Goal: Communication & Community: Answer question/provide support

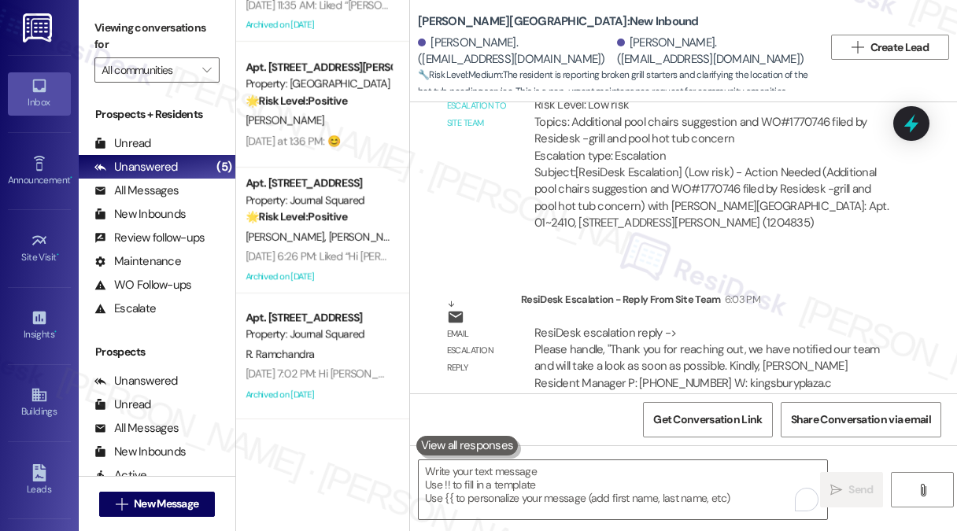
scroll to position [7996, 0]
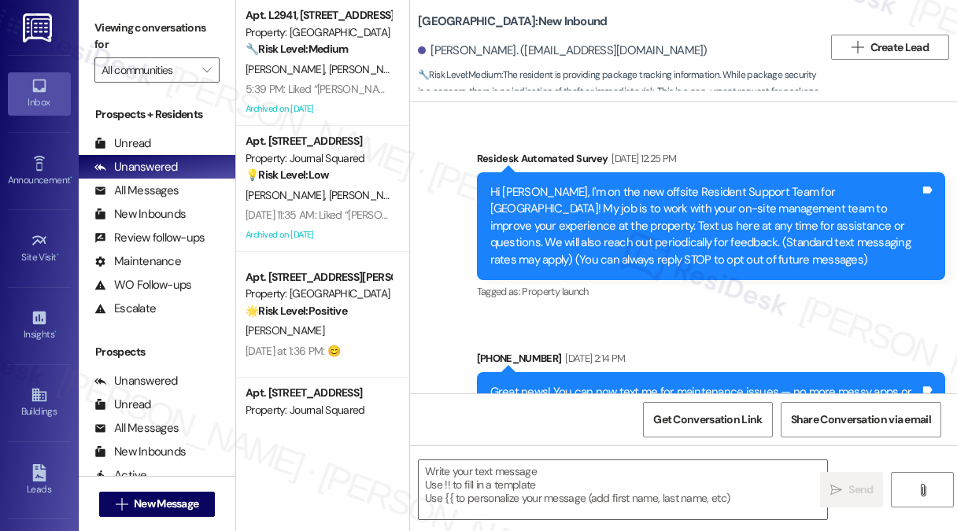
scroll to position [6662, 0]
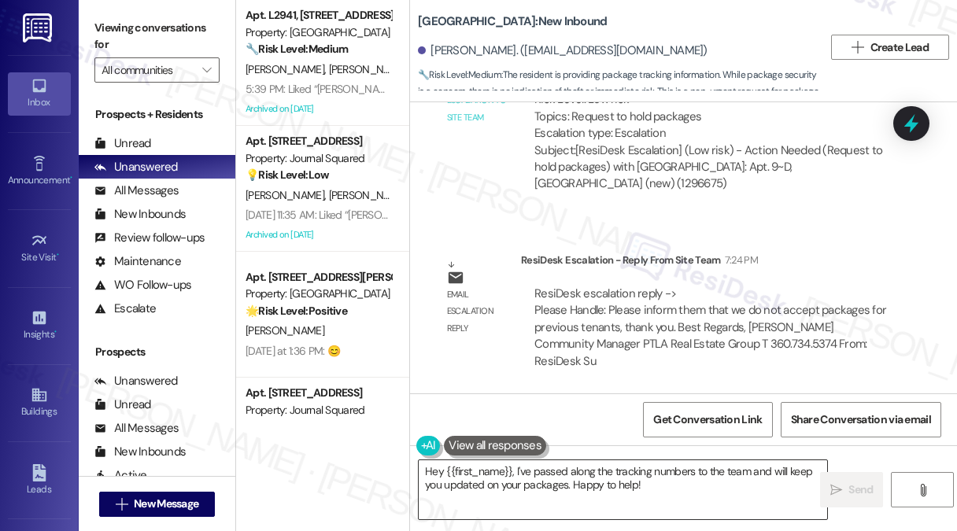
click at [617, 470] on textarea "Hey {{first_name}}, I've passed along the tracking numbers to the team and will…" at bounding box center [623, 489] width 409 height 59
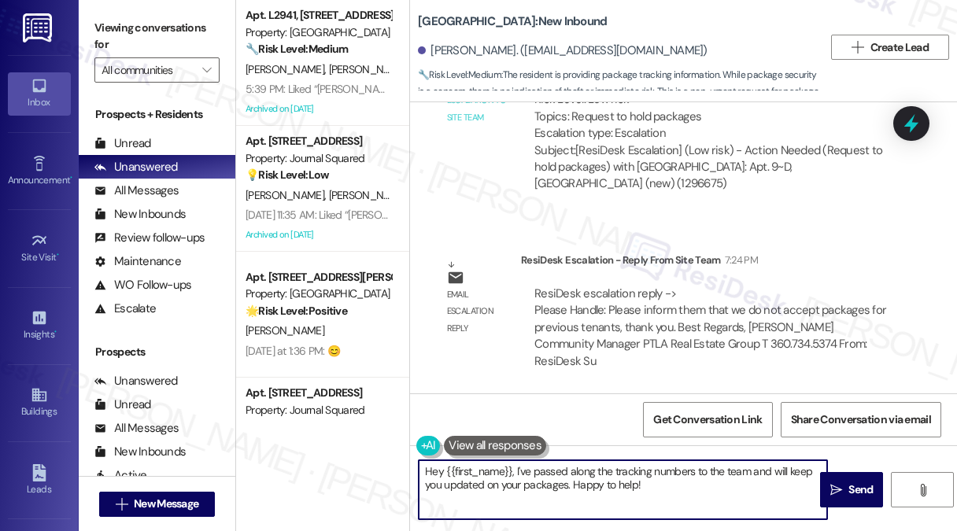
click at [617, 470] on textarea "Hey {{first_name}}, I've passed along the tracking numbers to the team and will…" at bounding box center [623, 489] width 409 height 59
click at [486, 475] on textarea "Hey {{first_name}}, I've passed along the tracking numbers to the team and will…" at bounding box center [623, 489] width 409 height 59
click at [430, 475] on textarea "Hey {{first_name}}, I've passed along the tracking numbers to the team and will…" at bounding box center [623, 489] width 409 height 59
click at [429, 475] on textarea "Hey {{first_name}}, I've passed along the tracking numbers to the team and will…" at bounding box center [623, 489] width 409 height 59
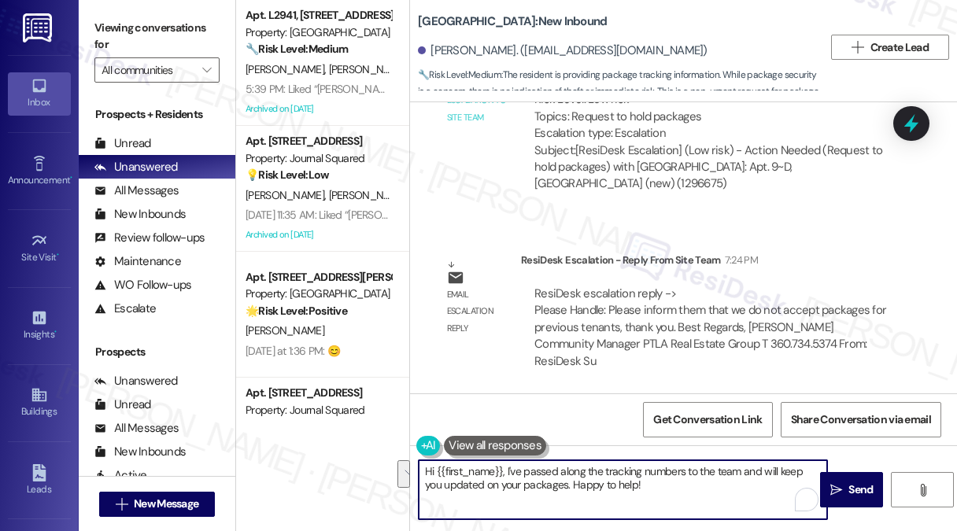
drag, startPoint x: 634, startPoint y: 486, endPoint x: 505, endPoint y: 459, distance: 132.6
click at [505, 460] on div "Hi {{first_name}}, I've passed along the tracking numbers to the team and will …" at bounding box center [623, 490] width 410 height 61
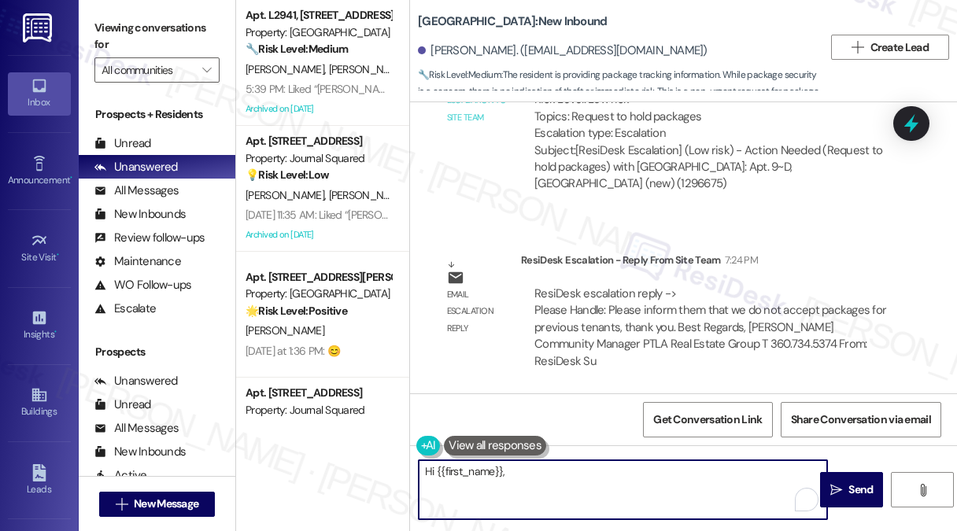
paste textarea "we do not accept packages for previous tenants"
click at [507, 471] on textarea "Hi {{first_name}}, we do not accept packages for previous tenants" at bounding box center [623, 489] width 409 height 59
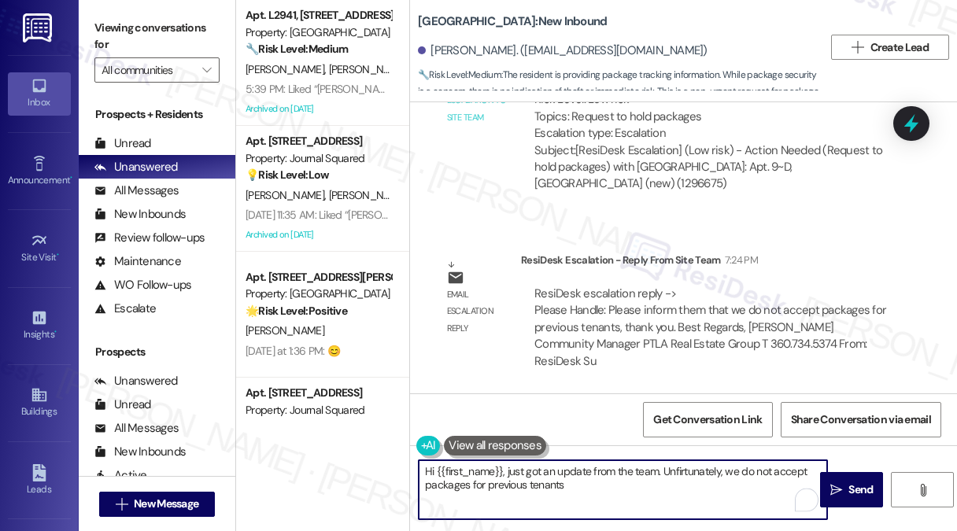
click at [679, 477] on textarea "Hi {{first_name}}, just got an update from the team. Unfirtunately, we do not a…" at bounding box center [623, 489] width 409 height 59
click at [730, 471] on textarea "Hi {{first_name}}, just got an update from the team. Unfortunately, we do not a…" at bounding box center [623, 489] width 409 height 59
click at [727, 471] on textarea "Hi {{first_name}}, just got an update from the team. Unfortunately, we do not a…" at bounding box center [623, 489] width 409 height 59
click at [587, 484] on textarea "Hi {{first_name}}, just got an update from the team. Unfortunately, we do not a…" at bounding box center [623, 489] width 409 height 59
click at [680, 488] on textarea "Hi {{first_name}}, just got an update from the team. Unfortunately, we do not a…" at bounding box center [623, 489] width 409 height 59
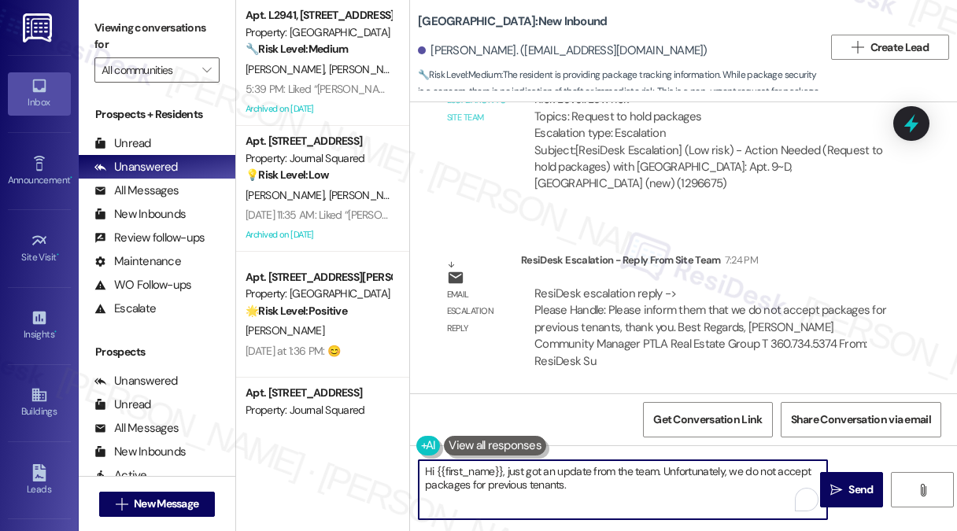
click at [680, 488] on textarea "Hi {{first_name}}, just got an update from the team. Unfortunately, we do not a…" at bounding box center [623, 489] width 409 height 59
click at [708, 480] on textarea "Hi {{first_name}}, just got an update from the team. Unfortunately, we do not a…" at bounding box center [623, 489] width 409 height 59
click at [728, 469] on textarea "Hi {{first_name}}, just got an update from the team. Unfortunately, we do not a…" at bounding box center [623, 489] width 409 height 59
click at [675, 483] on textarea "Hi {{first_name}}, just got an update from the team. Unfortunately, they inform…" at bounding box center [623, 489] width 409 height 59
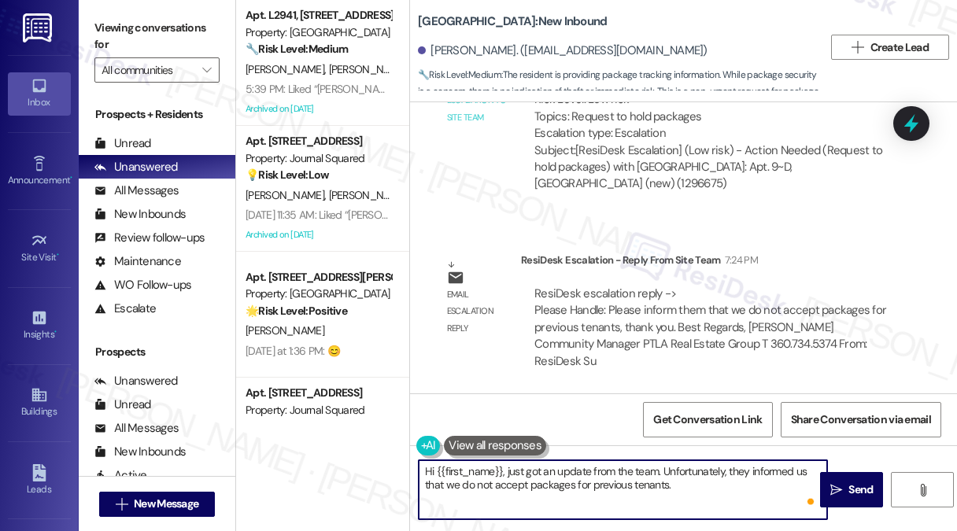
click at [675, 483] on textarea "Hi {{first_name}}, just got an update from the team. Unfortunately, they inform…" at bounding box center [623, 489] width 409 height 59
click at [683, 483] on textarea "Hi {{first_name}}, just got an update from the team. Unfortunately, they inform…" at bounding box center [623, 489] width 409 height 59
click at [699, 481] on textarea "Hi {{first_name}}, just got an update from the team. Unfortunately, they inform…" at bounding box center [623, 489] width 409 height 59
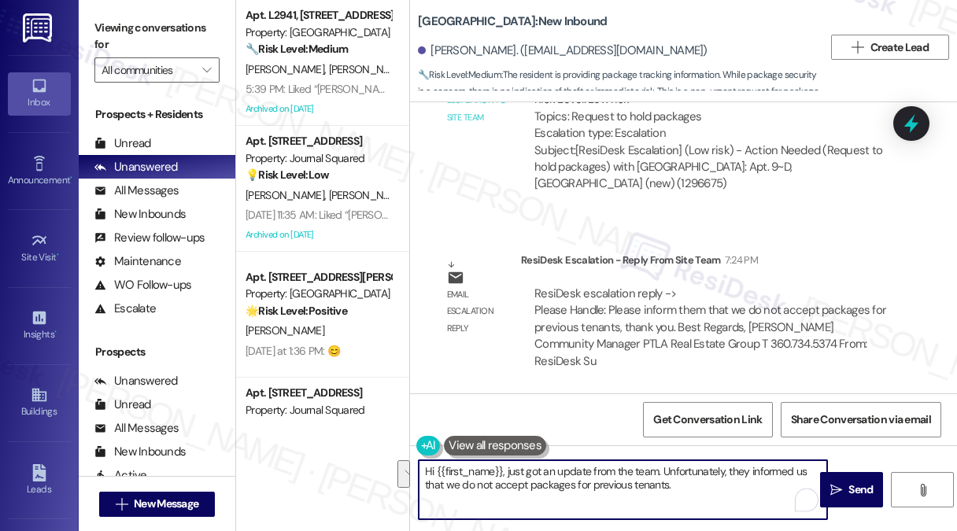
click at [770, 466] on textarea "Hi {{first_name}}, just got an update from the team. Unfortunately, they inform…" at bounding box center [623, 489] width 409 height 59
click at [802, 466] on textarea "Hi {{first_name}}, just got an update from the team. Unfortunately, they inform…" at bounding box center [623, 489] width 409 height 59
click at [758, 475] on textarea "Hi {{first_name}}, just got an update from the team. Unfortunately, they inform…" at bounding box center [623, 489] width 409 height 59
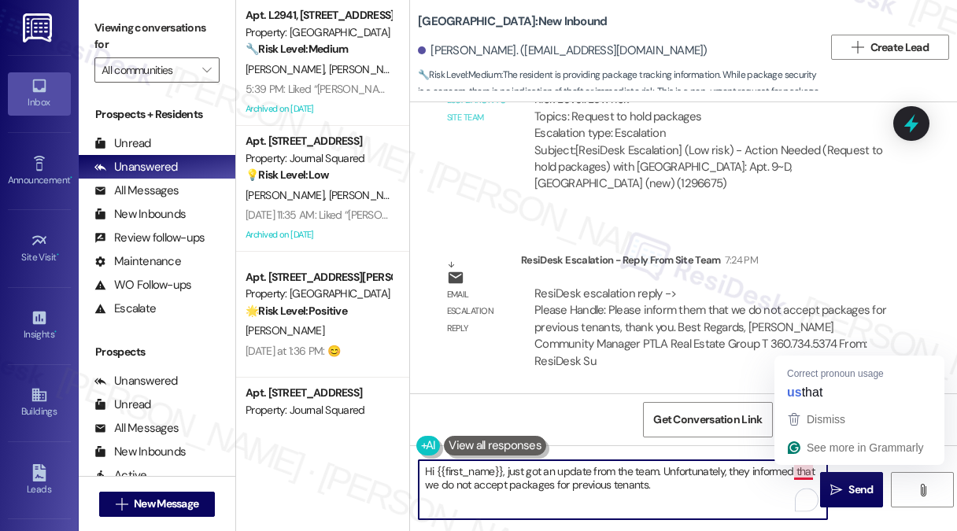
click at [719, 468] on textarea "Hi {{first_name}}, just got an update from the team. Unfortunately, they inform…" at bounding box center [623, 489] width 409 height 59
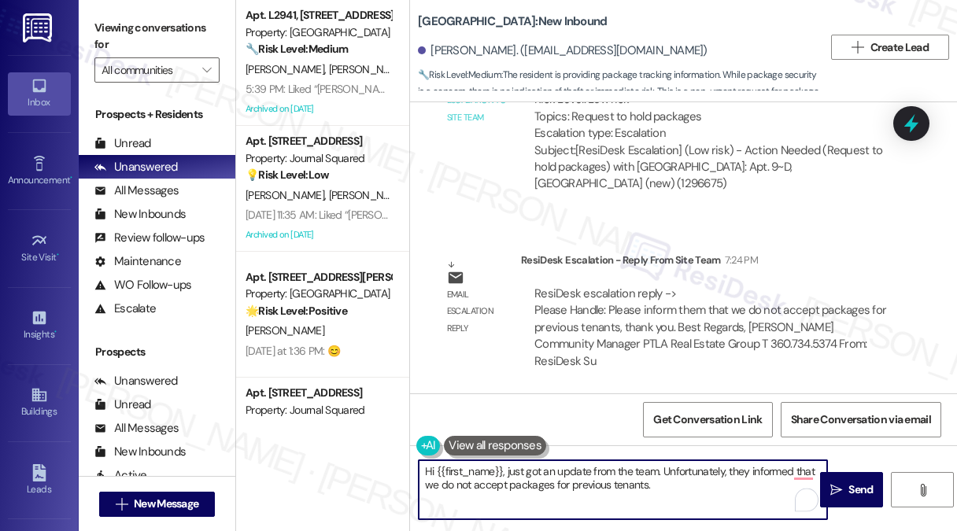
click at [719, 468] on textarea "Hi {{first_name}}, just got an update from the team. Unfortunately, they inform…" at bounding box center [623, 489] width 409 height 59
click at [749, 471] on textarea "Hi {{first_name}}, just got an update from the team. Unfortunately, they inform…" at bounding box center [623, 489] width 409 height 59
type textarea "Hi {{first_name}}, just got an update from the team. Unfortunately, they've inf…"
click at [633, 475] on textarea "Hi {{first_name}}, just got an update from the team. Unfortunately, they've inf…" at bounding box center [623, 489] width 409 height 59
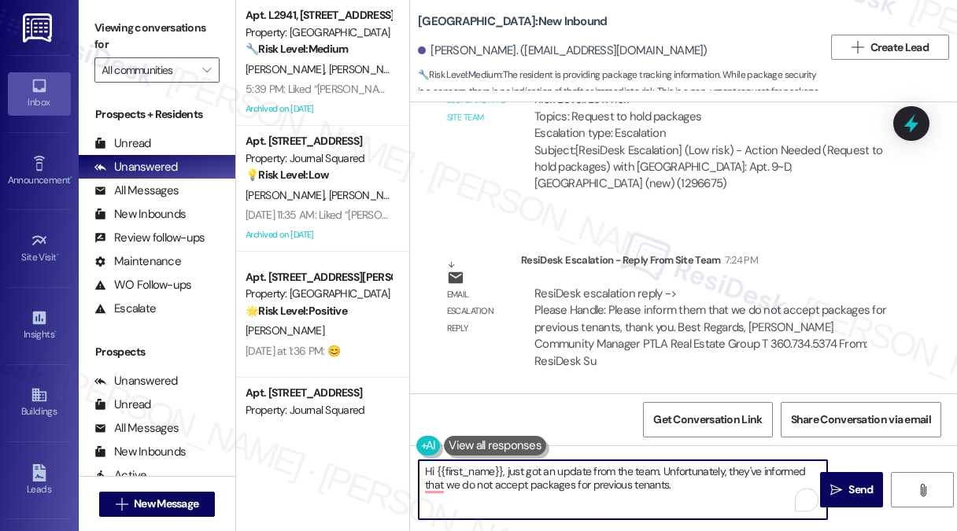
click at [633, 475] on textarea "Hi {{first_name}}, just got an update from the team. Unfortunately, they've inf…" at bounding box center [623, 489] width 409 height 59
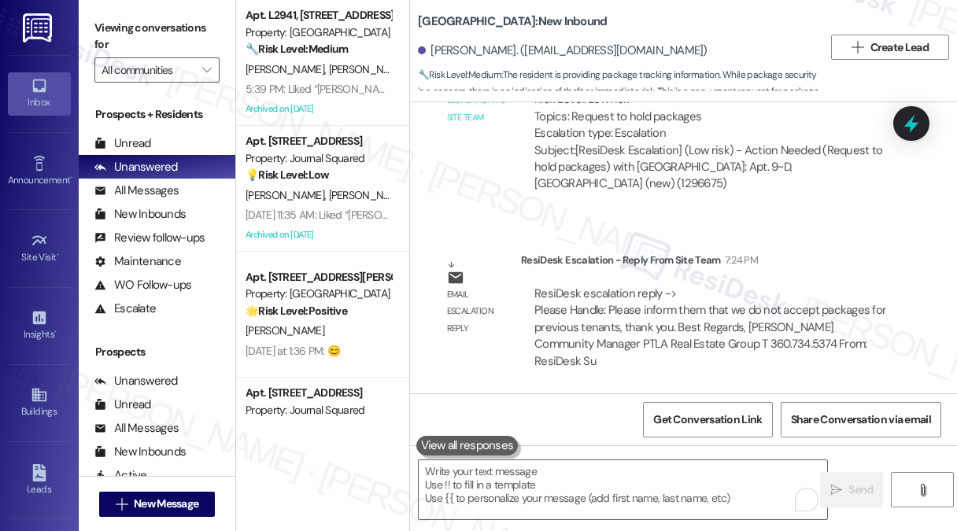
click at [179, 44] on label "Viewing conversations for" at bounding box center [156, 37] width 125 height 42
click at [195, 13] on div "Viewing conversations for All communities " at bounding box center [157, 49] width 157 height 98
click at [605, 523] on div " Send " at bounding box center [683, 505] width 547 height 118
click at [590, 483] on textarea "To enrich screen reader interactions, please activate Accessibility in Grammarl…" at bounding box center [623, 489] width 409 height 59
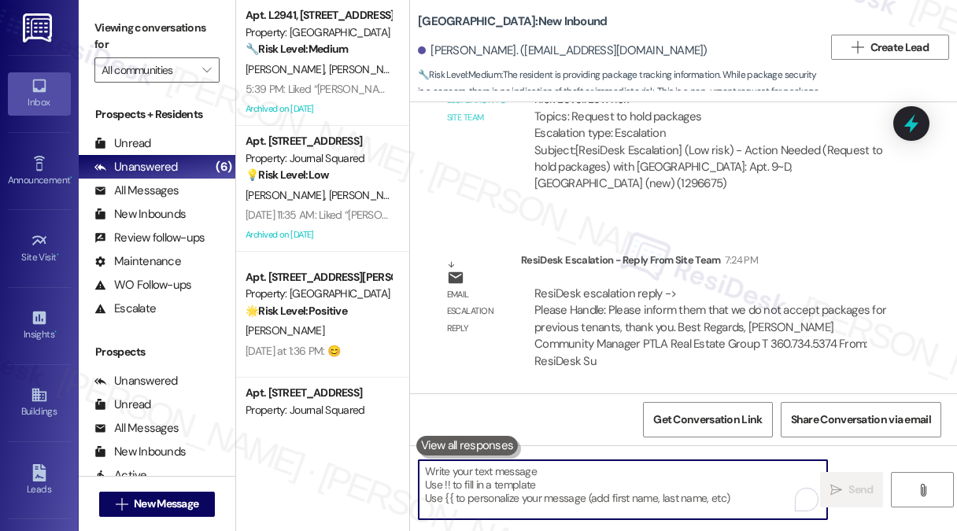
paste textarea "Hi {{first_name}}, I just heard back from the team — unfortunately, we can’t ac…"
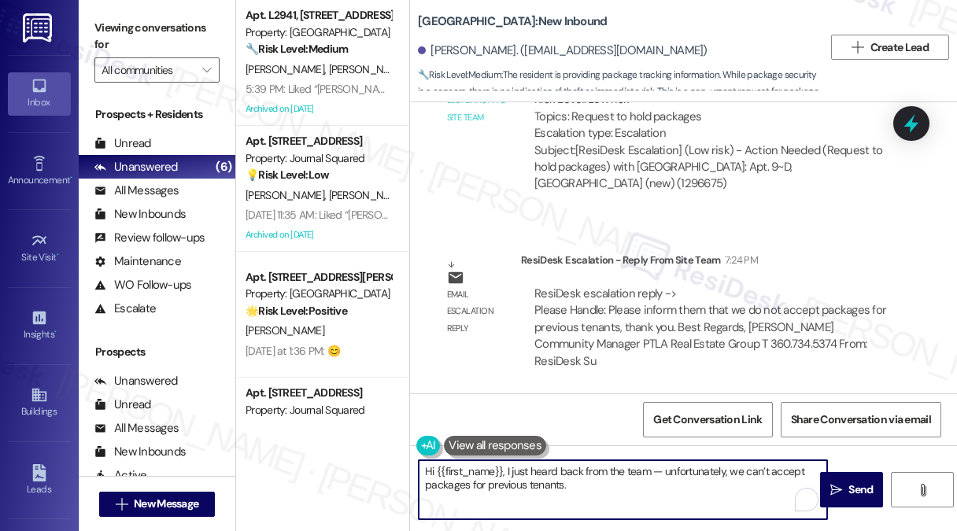
click at [655, 470] on textarea "Hi {{first_name}}, I just heard back from the team — unfortunately, we can’t ac…" at bounding box center [623, 489] width 409 height 59
click at [623, 486] on textarea "Hi {{first_name}}, I just heard back from the team and unfortunately, we can’t …" at bounding box center [623, 489] width 409 height 59
click at [642, 486] on textarea "Hi {{first_name}}, I just heard back from the team, and unfortunately, we can’t…" at bounding box center [623, 489] width 409 height 59
type textarea "Hi {{first_name}}, I just heard back from the team, and unfortunately, we can’t…"
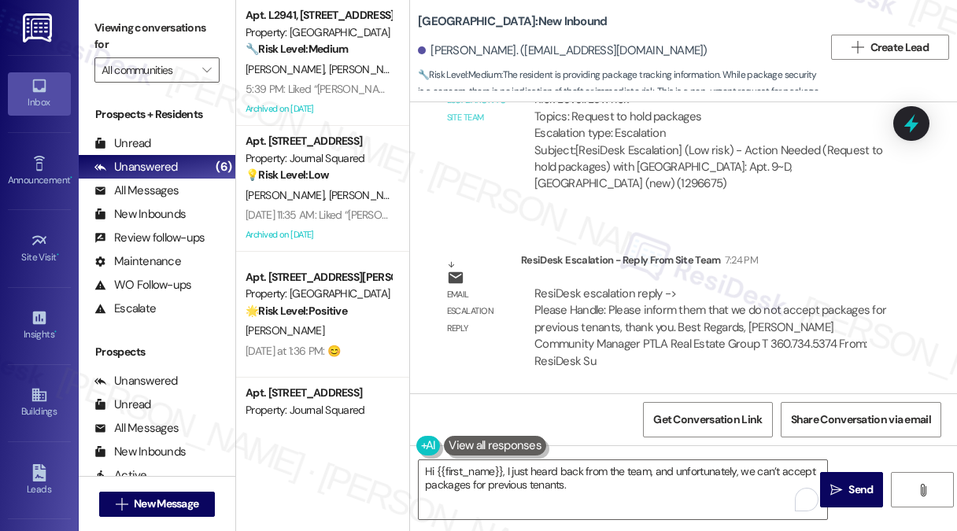
click at [202, 22] on label "Viewing conversations for" at bounding box center [156, 37] width 125 height 42
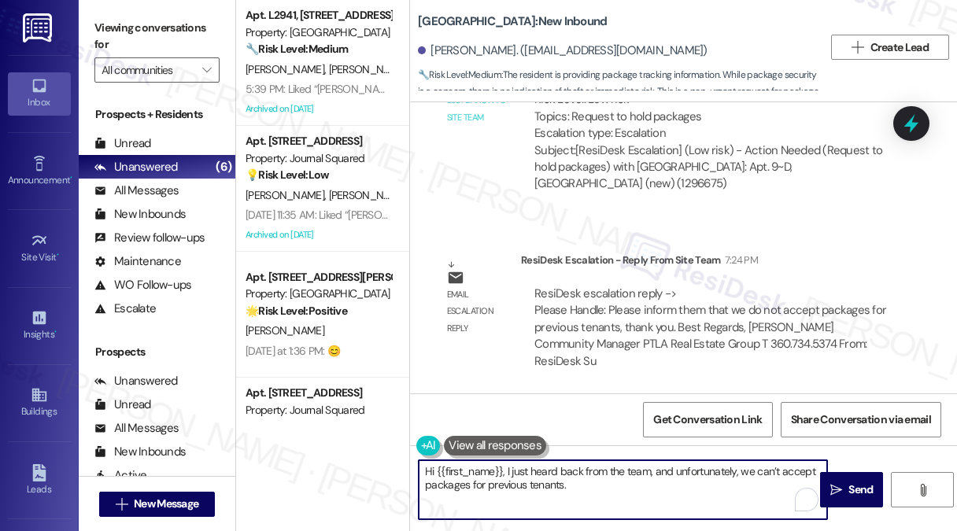
click at [597, 496] on textarea "Hi {{first_name}}, I just heard back from the team, and unfortunately, we can’t…" at bounding box center [623, 489] width 409 height 59
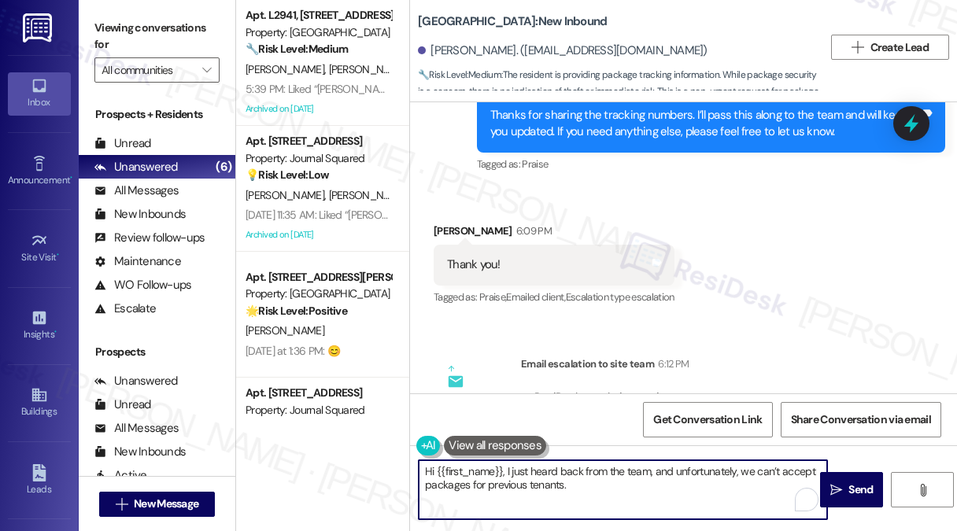
scroll to position [6190, 0]
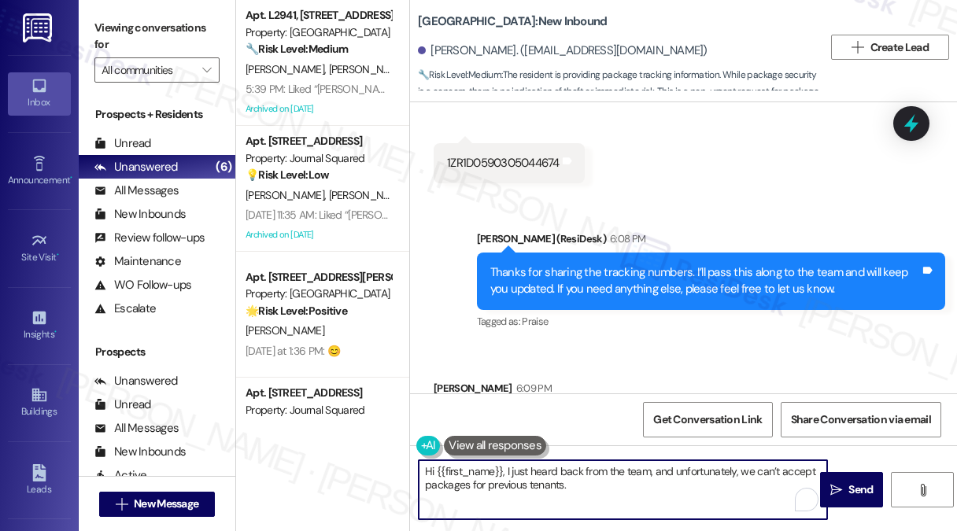
click at [633, 298] on div "Thanks for sharing the tracking numbers. I’ll pass this along to the team and w…" at bounding box center [705, 281] width 431 height 34
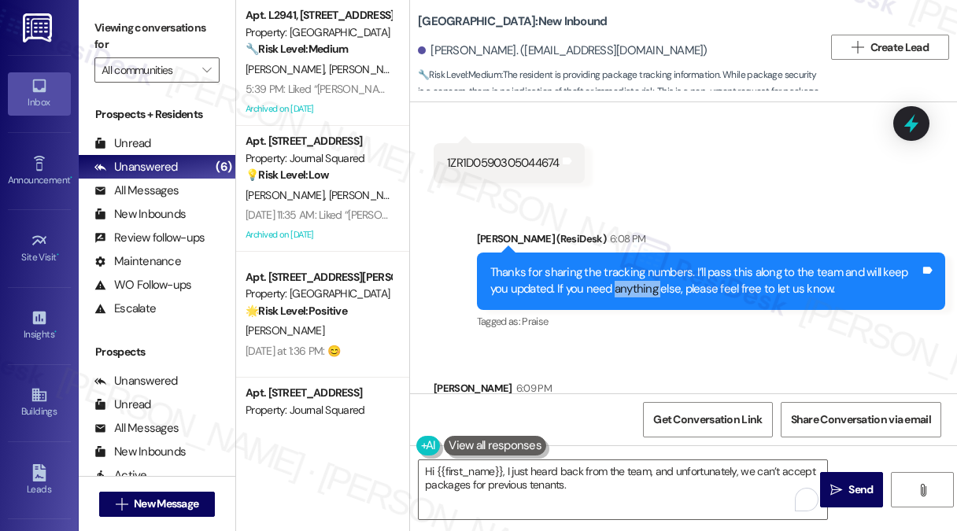
click at [633, 298] on div "Thanks for sharing the tracking numbers. I’ll pass this along to the team and w…" at bounding box center [705, 281] width 431 height 34
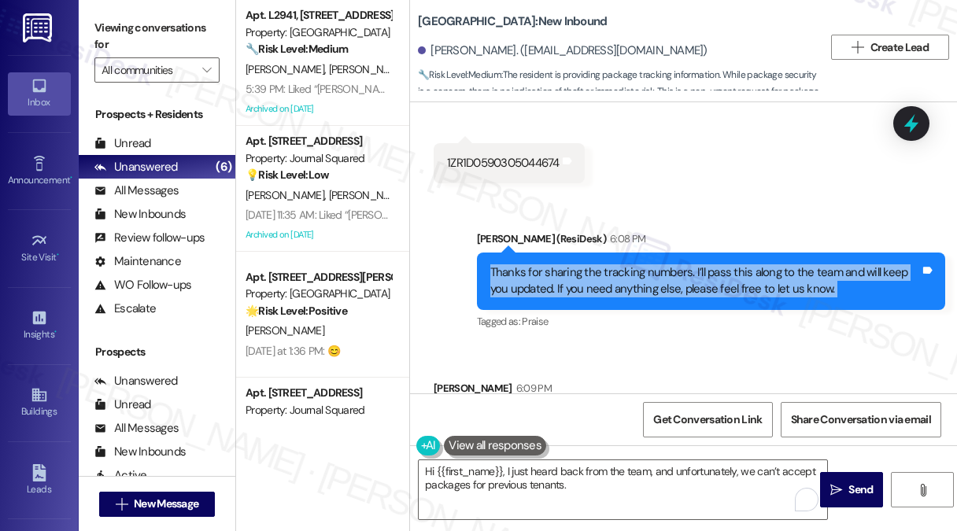
click at [633, 298] on div "Thanks for sharing the tracking numbers. I’ll pass this along to the team and w…" at bounding box center [705, 281] width 431 height 34
click at [645, 298] on div "Thanks for sharing the tracking numbers. I’ll pass this along to the team and w…" at bounding box center [705, 281] width 431 height 34
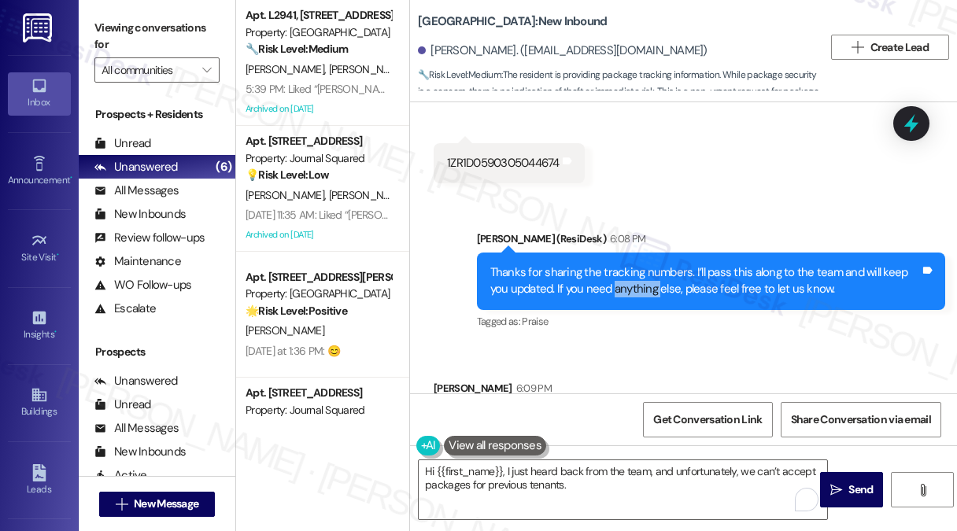
click at [645, 298] on div "Thanks for sharing the tracking numbers. I’ll pass this along to the team and w…" at bounding box center [705, 281] width 431 height 34
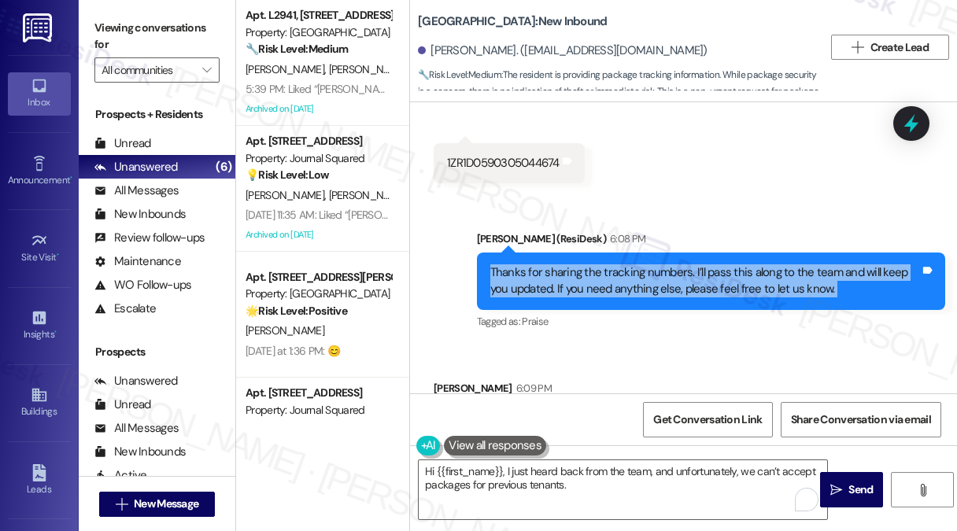
click at [645, 298] on div "Thanks for sharing the tracking numbers. I’ll pass this along to the team and w…" at bounding box center [705, 281] width 431 height 34
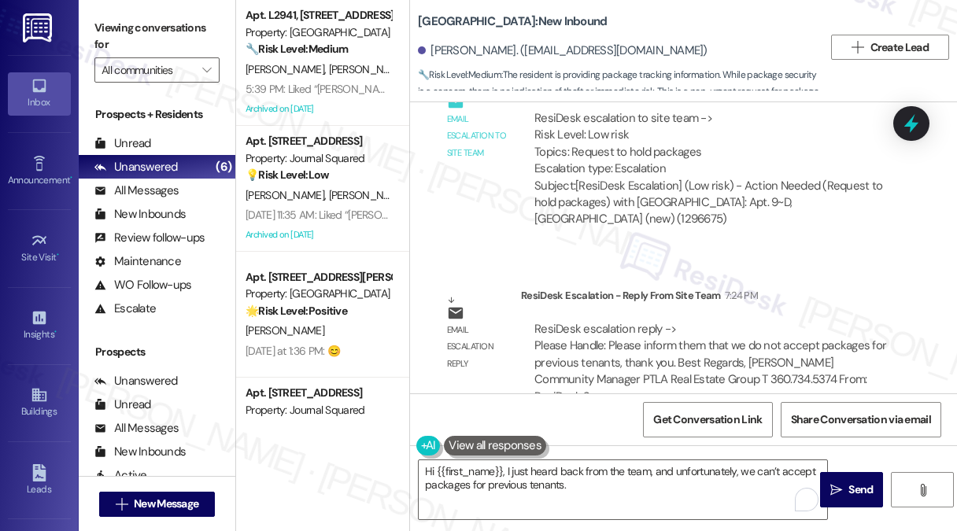
scroll to position [6662, 0]
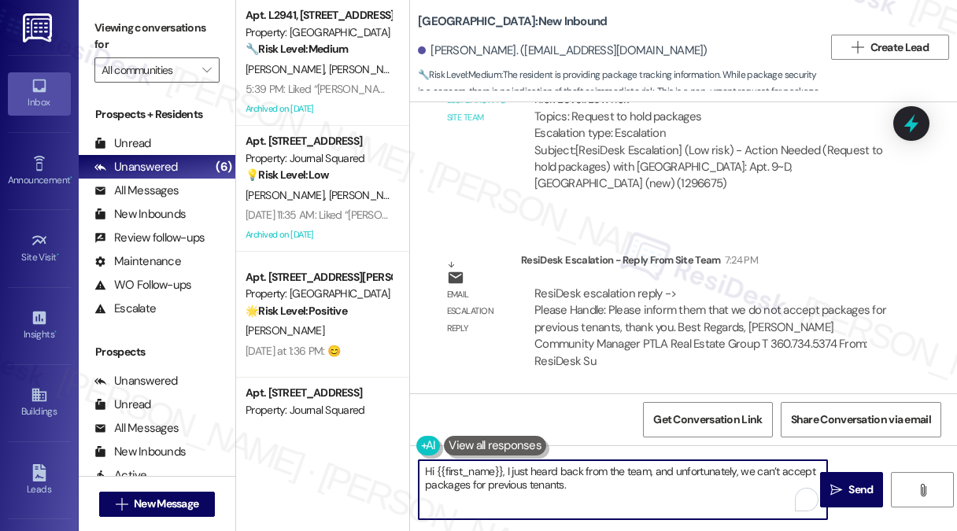
click at [605, 484] on textarea "Hi {{first_name}}, I just heard back from the team, and unfortunately, we can’t…" at bounding box center [623, 489] width 409 height 59
click at [606, 484] on textarea "Hi {{first_name}}, I just heard back from the team, and unfortunately, we can’t…" at bounding box center [623, 489] width 409 height 59
click at [674, 472] on textarea "Hi {{first_name}}, I just heard back from the team, and unfortunately, we can’t…" at bounding box center [623, 489] width 409 height 59
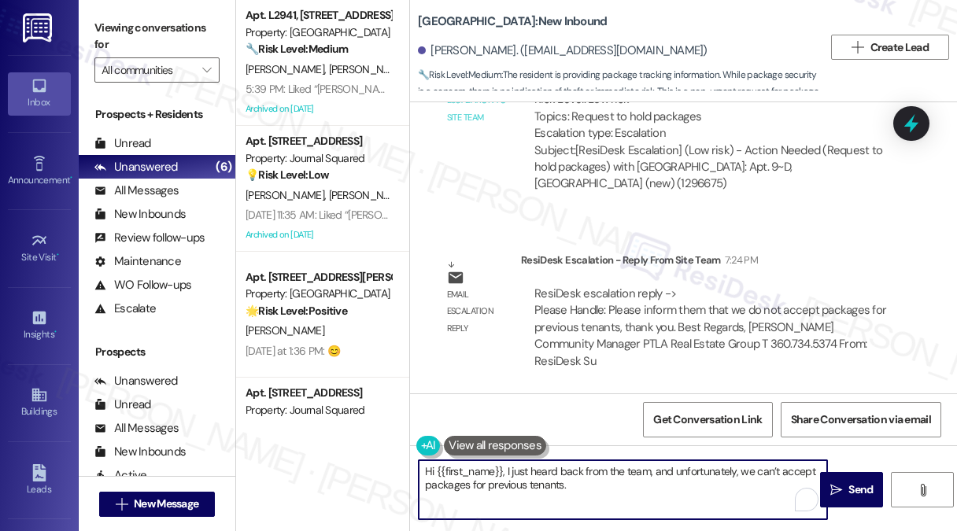
click at [674, 472] on textarea "Hi {{first_name}}, I just heard back from the team, and unfortunately, we can’t…" at bounding box center [623, 489] width 409 height 59
click at [671, 477] on textarea "Hi {{first_name}}, I just heard back from the team, and unfortunately, we can’t…" at bounding box center [623, 489] width 409 height 59
click at [678, 493] on textarea "Hi {{first_name}}, I just heard back from the team, and unfortunately, we can’t…" at bounding box center [623, 489] width 409 height 59
click at [838, 487] on icon "" at bounding box center [836, 490] width 12 height 13
